Goal: Task Accomplishment & Management: Manage account settings

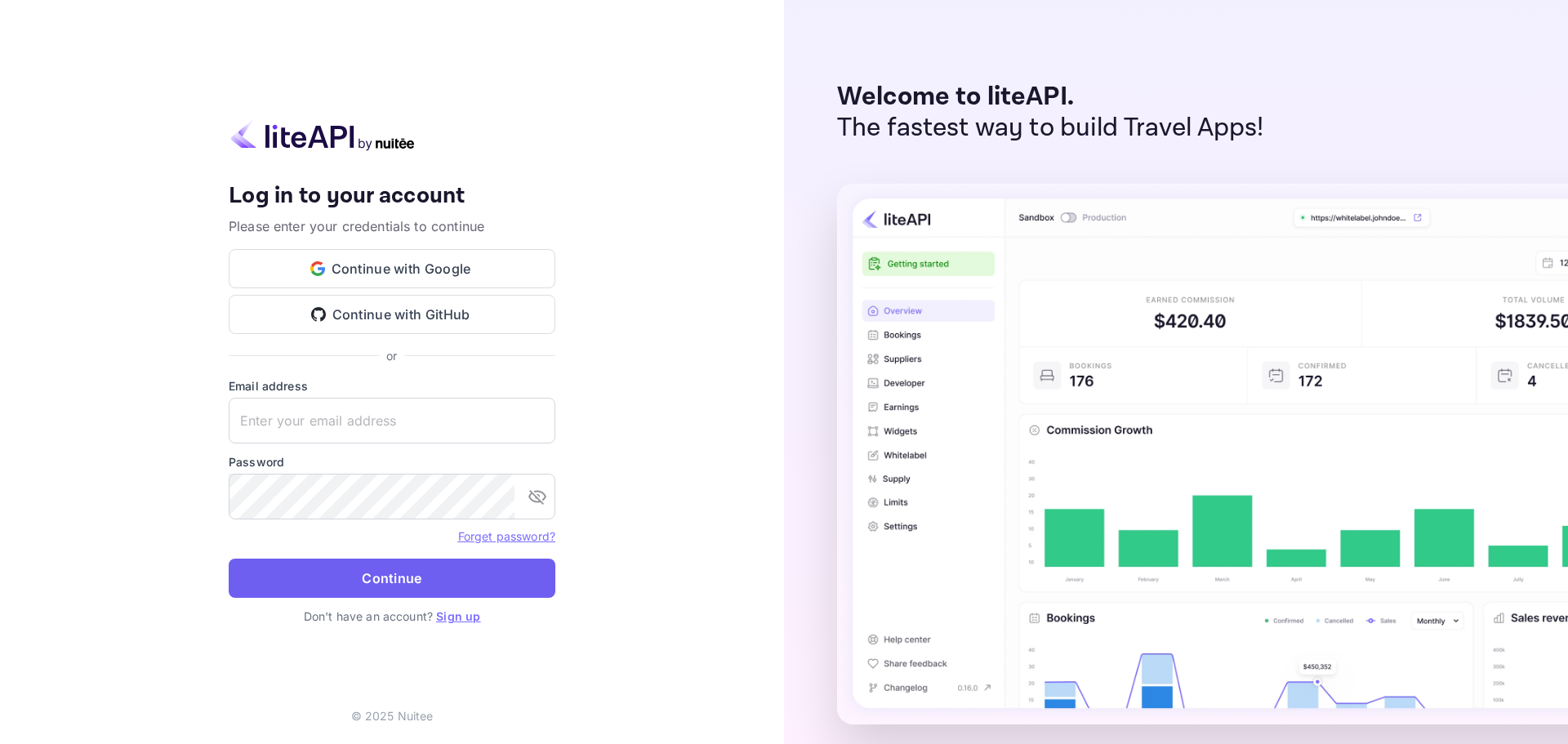
type input "[EMAIL_ADDRESS][DOMAIN_NAME]"
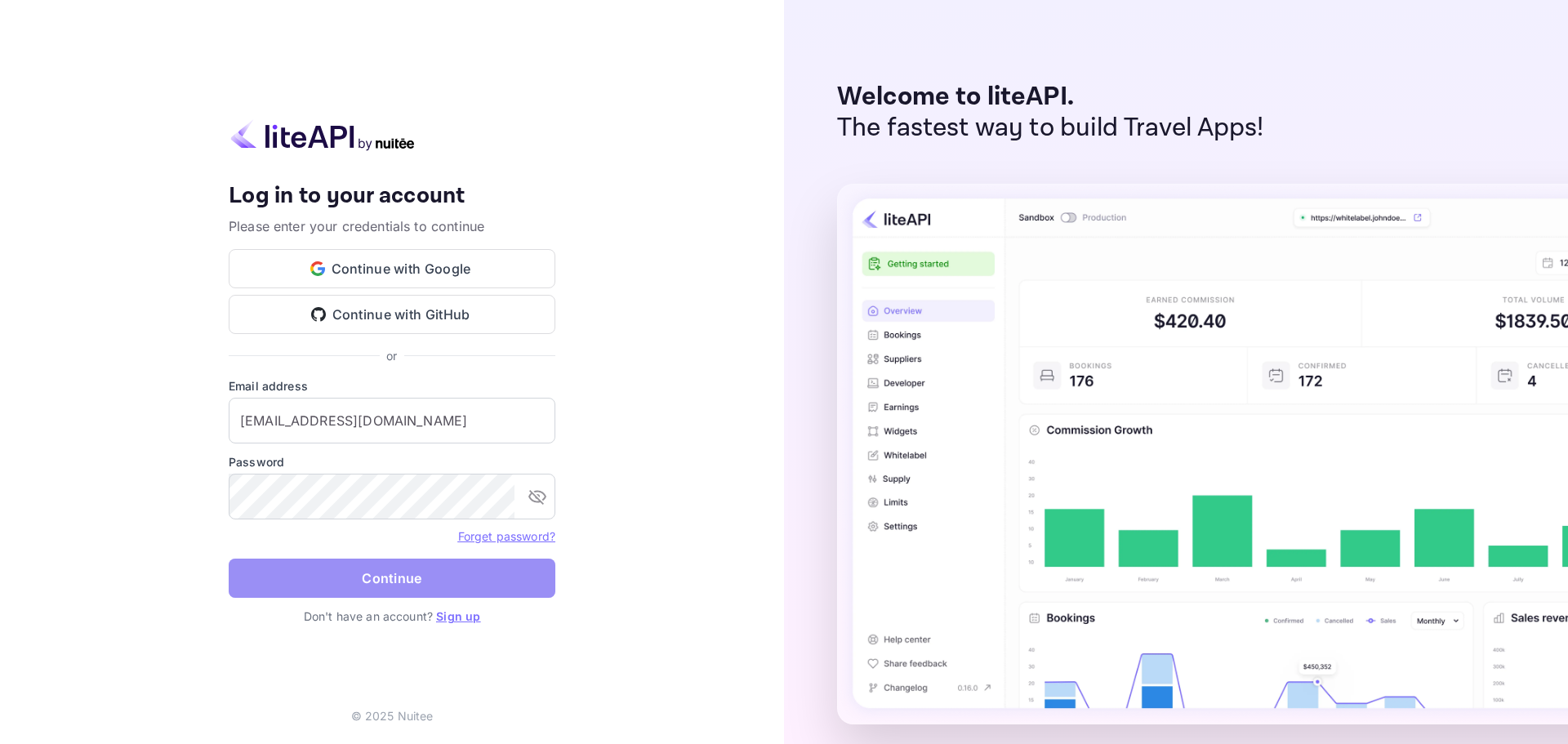
click at [431, 582] on button "Continue" at bounding box center [392, 578] width 327 height 39
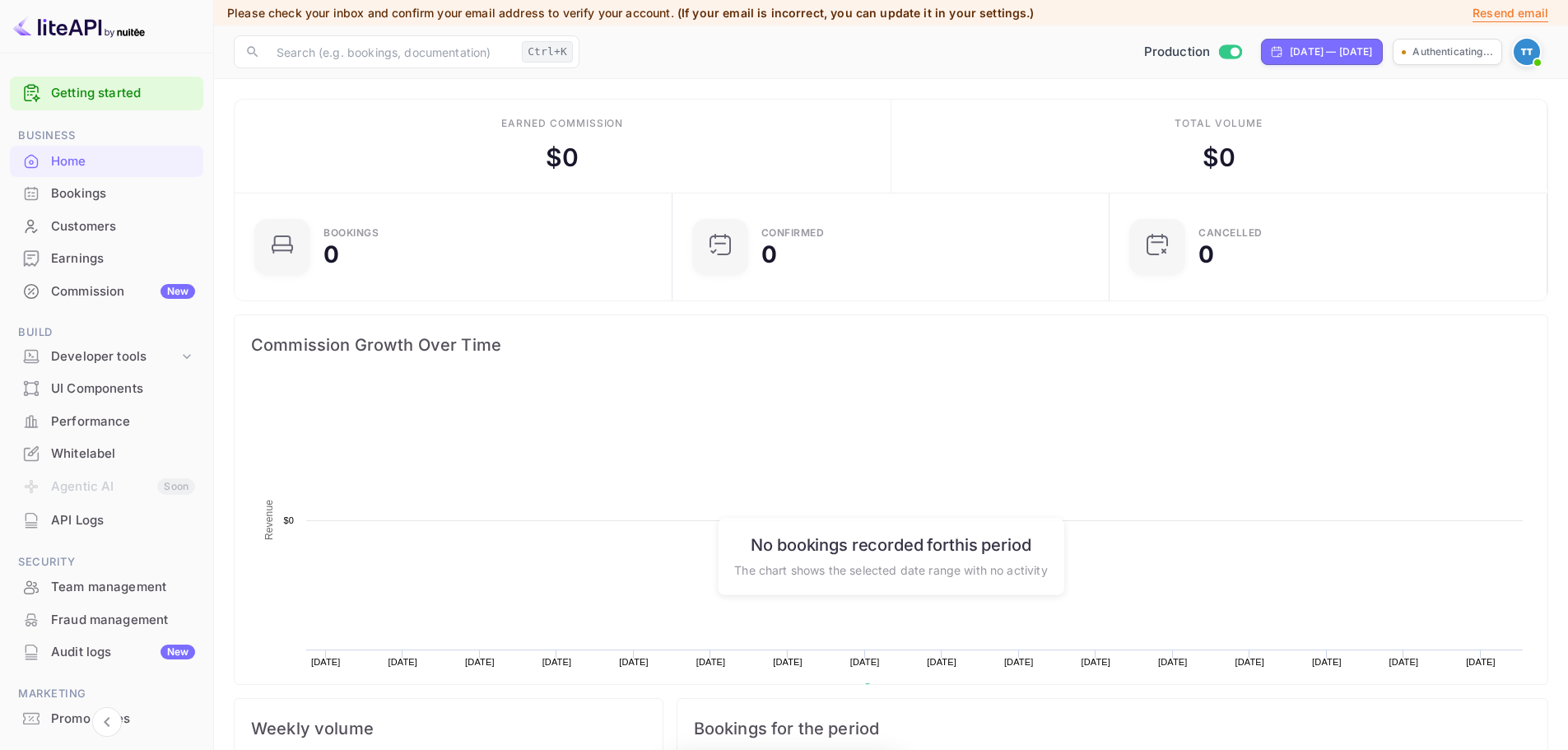
scroll to position [255, 415]
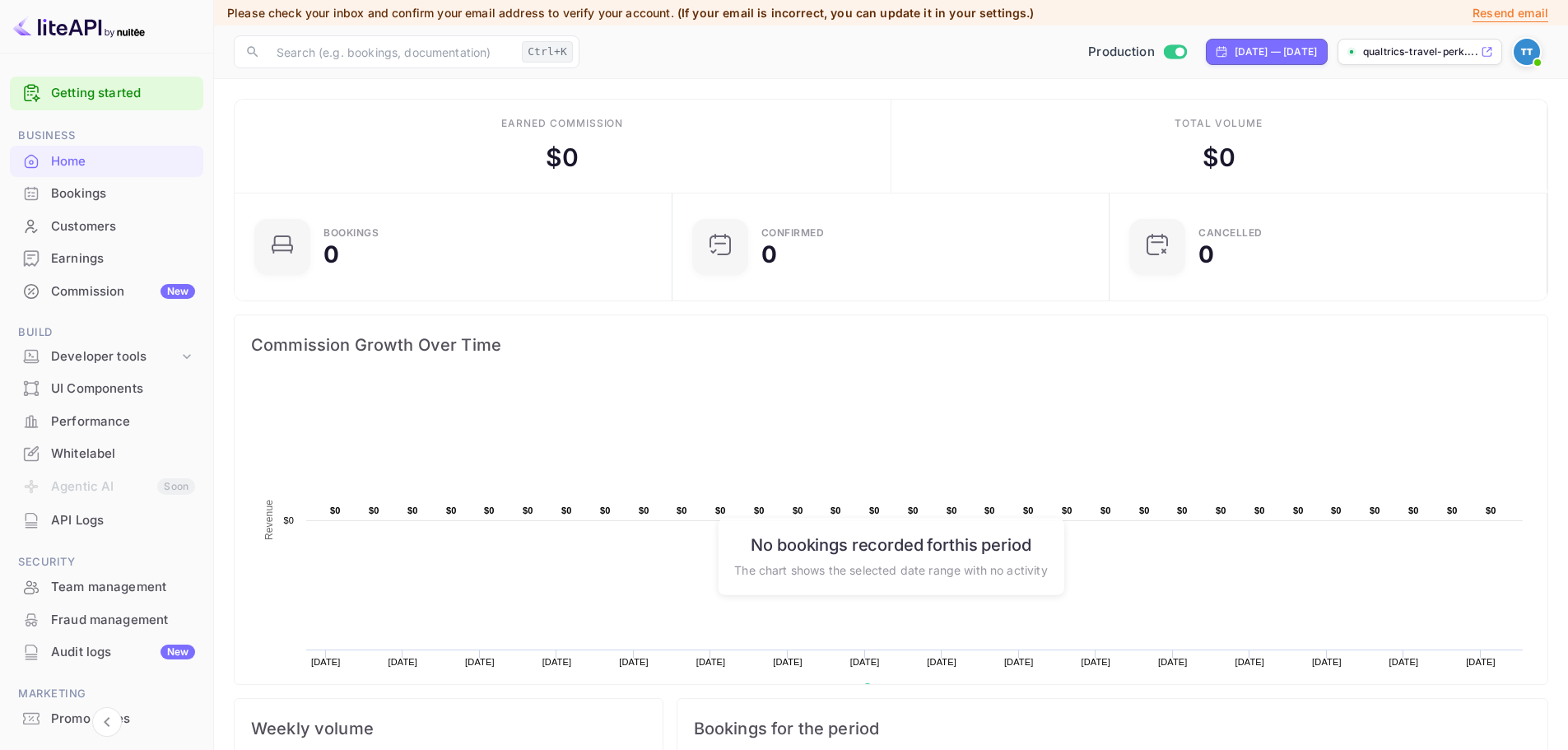
click at [78, 457] on div "Whitelabel" at bounding box center [124, 453] width 144 height 19
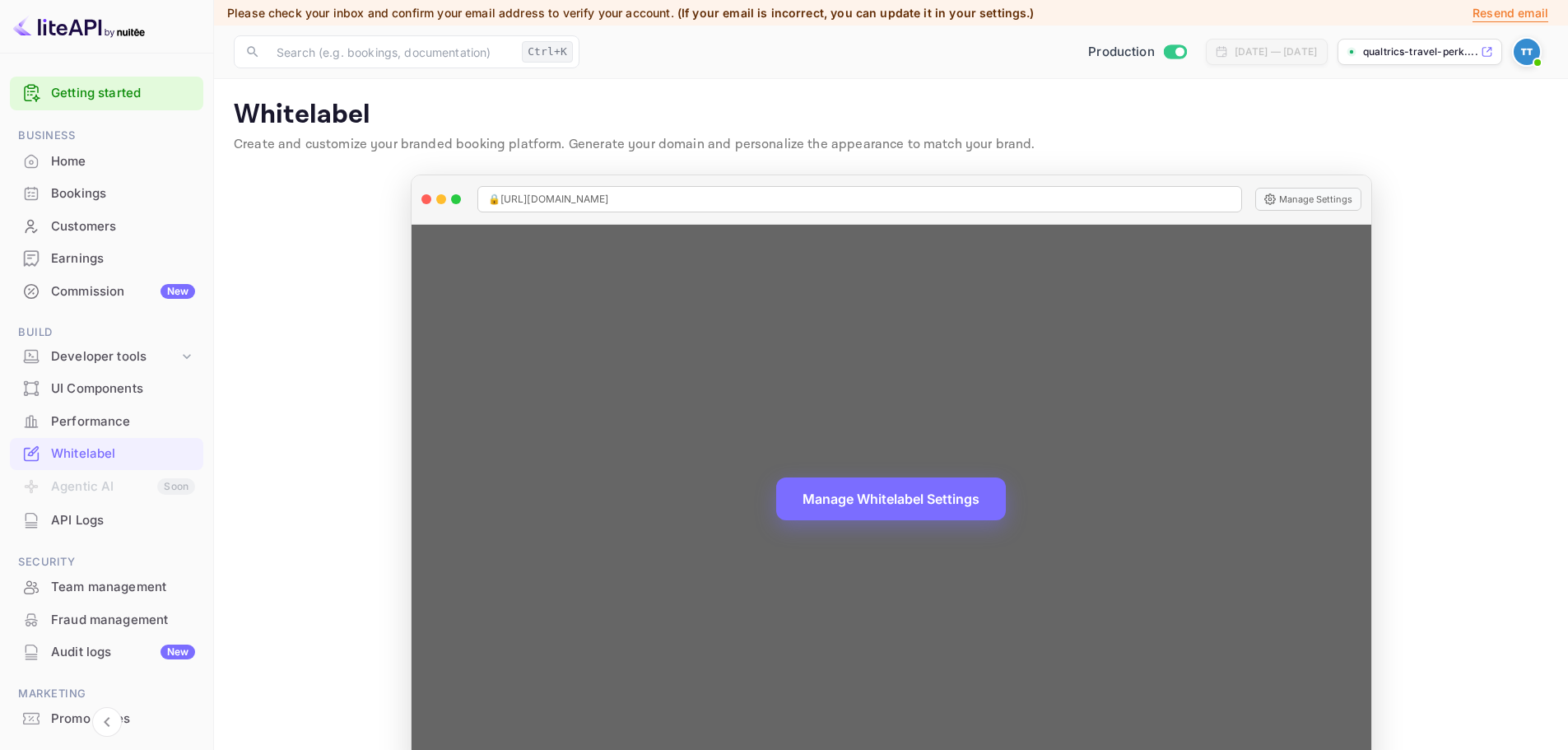
click at [735, 193] on div "🔒 [URL][DOMAIN_NAME]" at bounding box center [860, 199] width 765 height 27
click at [1311, 194] on button "Manage Settings" at bounding box center [1308, 199] width 106 height 23
click at [709, 192] on div "🔒 [URL][DOMAIN_NAME]" at bounding box center [860, 199] width 765 height 27
drag, startPoint x: 698, startPoint y: 204, endPoint x: 505, endPoint y: 190, distance: 193.5
click at [505, 190] on div "🔒 [URL][DOMAIN_NAME]" at bounding box center [860, 199] width 765 height 27
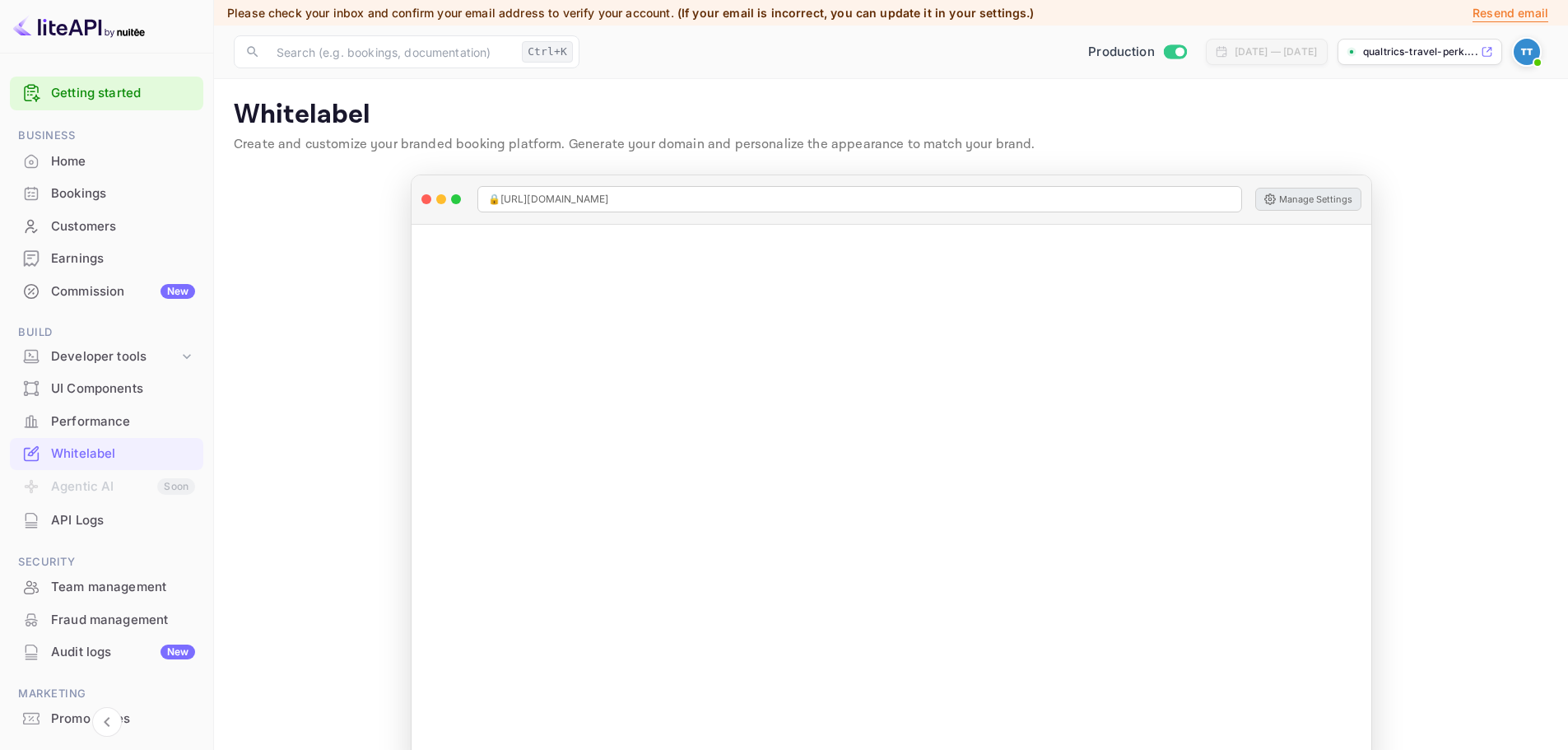
copy span "[URL][DOMAIN_NAME]"
